Goal: Find specific page/section: Find specific page/section

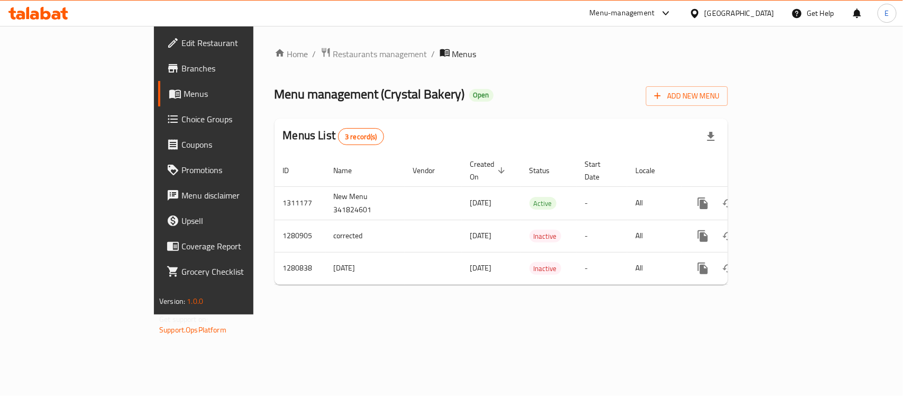
click at [704, 16] on div at bounding box center [696, 13] width 15 height 12
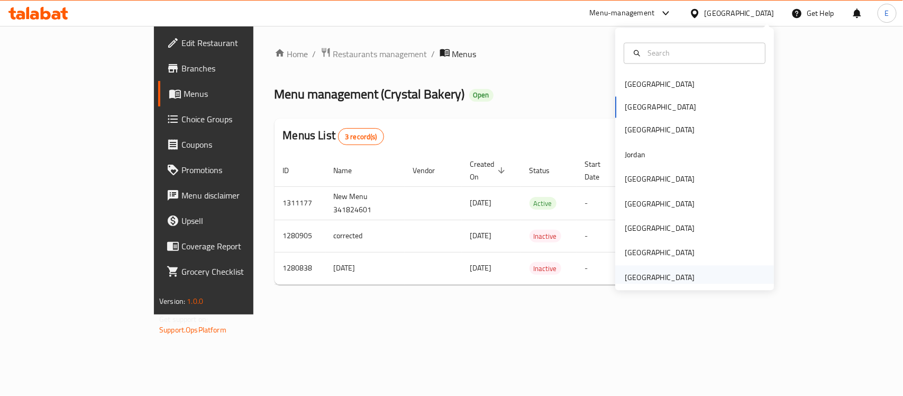
click at [661, 276] on div "[GEOGRAPHIC_DATA]" at bounding box center [659, 277] width 70 height 12
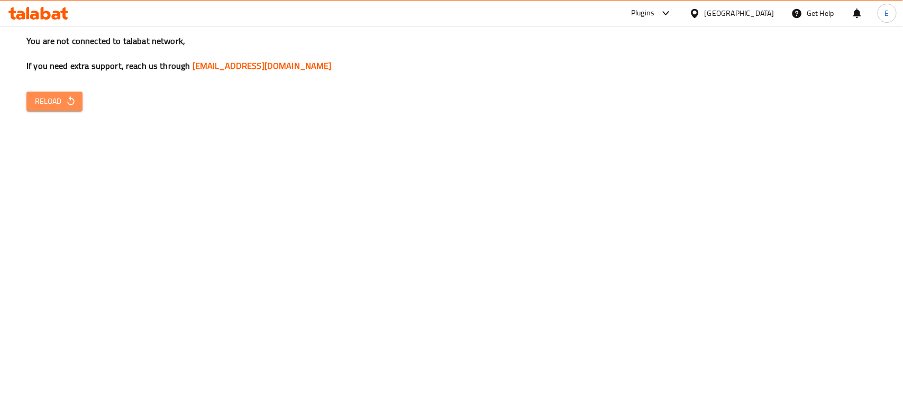
click at [54, 104] on span "Reload" at bounding box center [54, 101] width 39 height 13
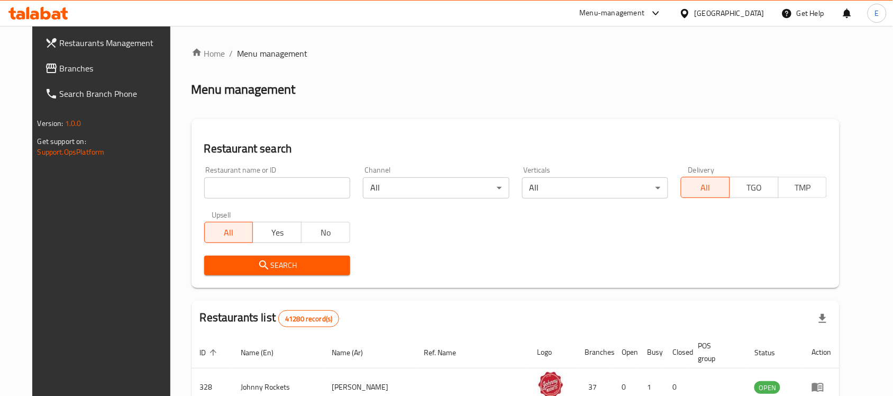
click at [60, 67] on span "Branches" at bounding box center [116, 68] width 113 height 13
